Goal: Ask a question

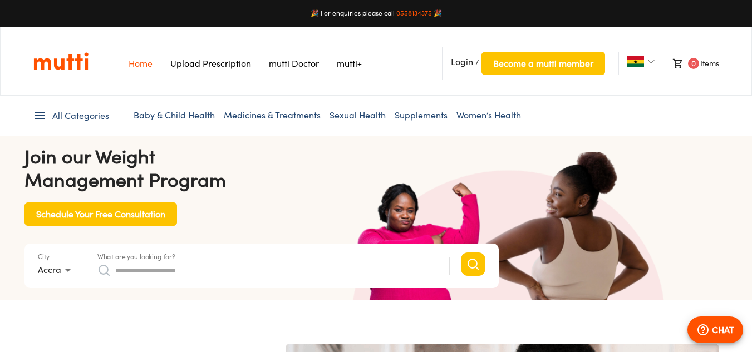
scroll to position [0, 289]
click at [724, 323] on p "CHAT" at bounding box center [723, 329] width 22 height 13
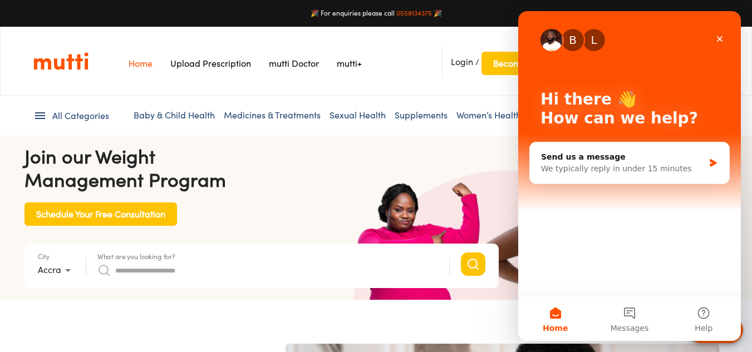
scroll to position [0, 1158]
click at [676, 168] on div "We typically reply in under 15 minutes" at bounding box center [622, 169] width 163 height 12
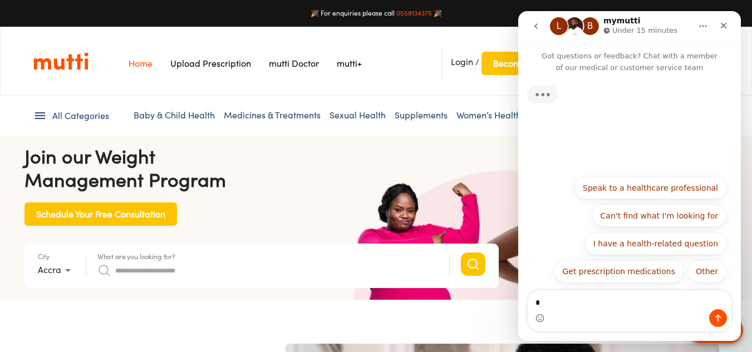
type textarea "**"
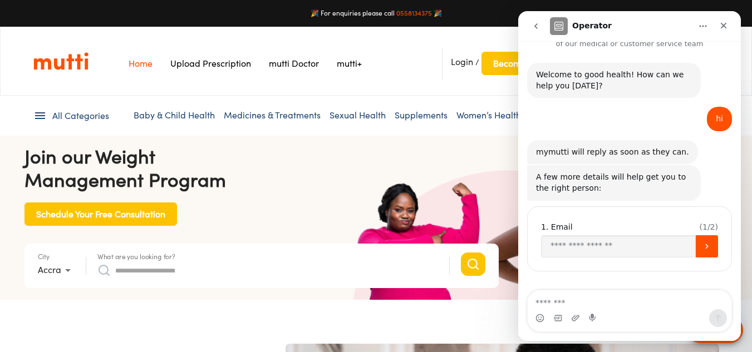
scroll to position [0, 2026]
click at [586, 250] on input "Enter your email" at bounding box center [618, 246] width 155 height 22
type input "**********"
click at [706, 249] on button "Submit" at bounding box center [707, 246] width 22 height 22
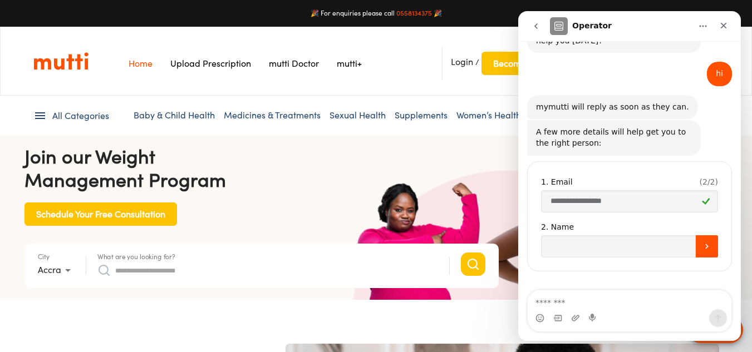
scroll to position [0, 1736]
click at [594, 252] on input "Name" at bounding box center [618, 246] width 155 height 22
type input "***"
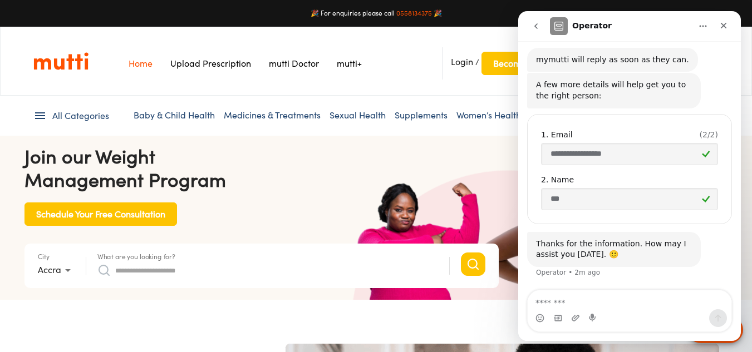
click at [370, 186] on h4 "Join our [MEDICAL_DATA] Program" at bounding box center [261, 168] width 474 height 47
click at [394, 64] on div "Home Upload Prescription Keep My Price mutti Doctor [PERSON_NAME] Login / Becom…" at bounding box center [376, 61] width 686 height 37
click at [720, 28] on icon "Close" at bounding box center [723, 25] width 9 height 9
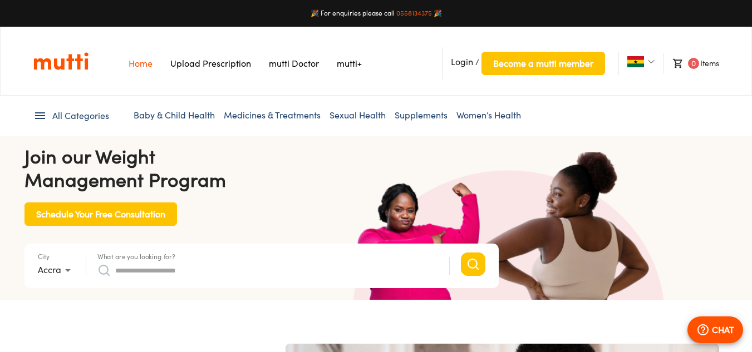
scroll to position [0, 823]
